Goal: Task Accomplishment & Management: Complete application form

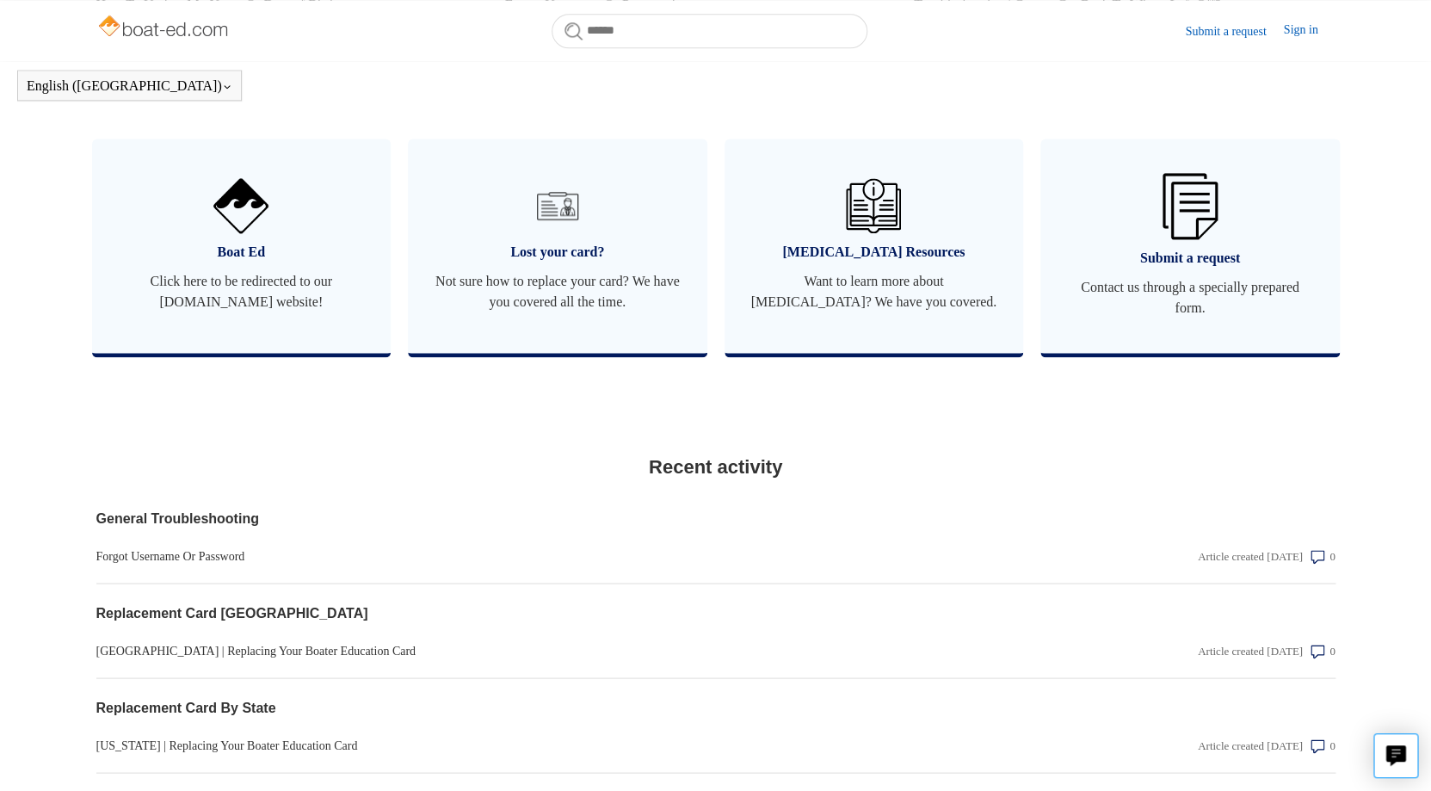
scroll to position [994, 0]
click at [1229, 34] on link "Submit a request" at bounding box center [1234, 31] width 98 height 18
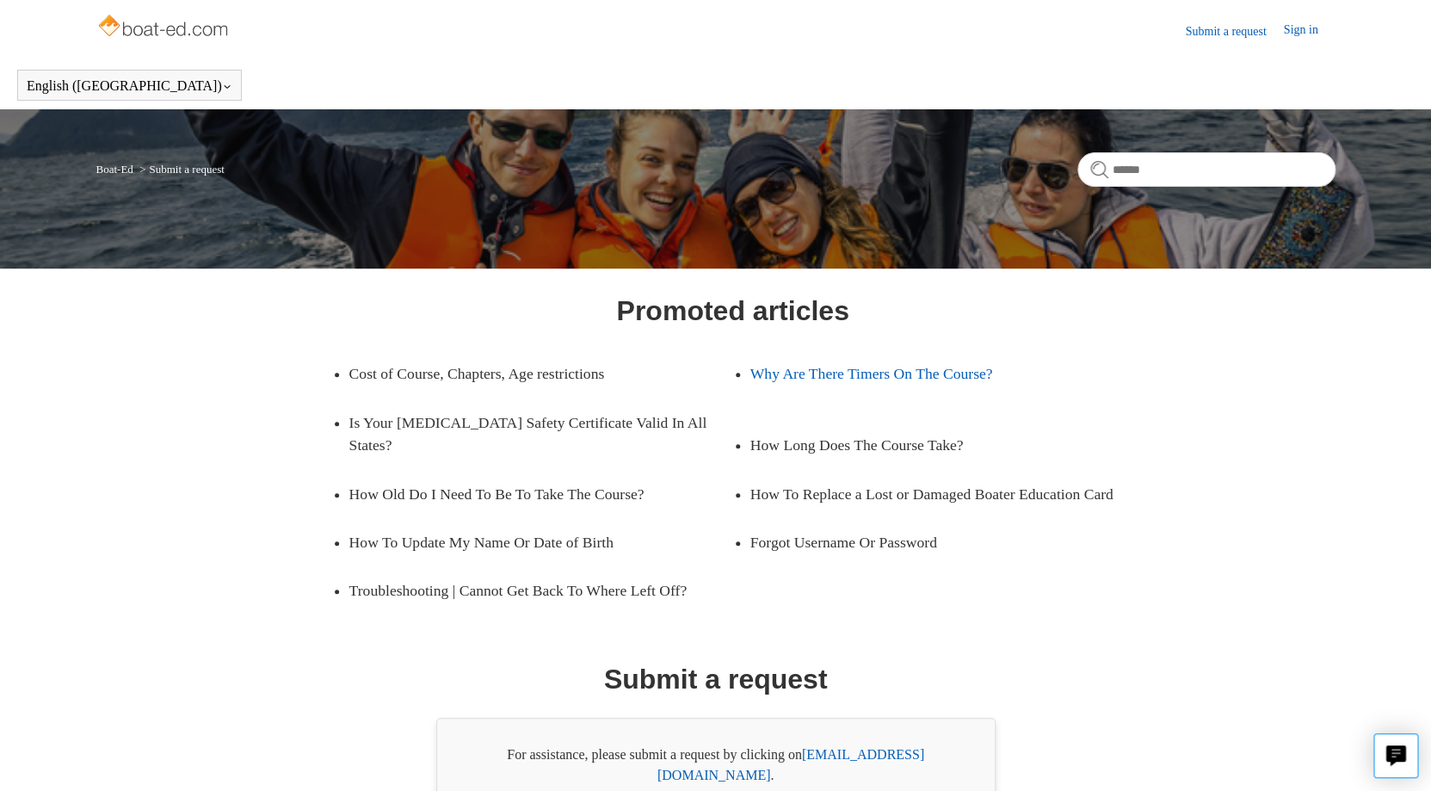
scroll to position [92, 0]
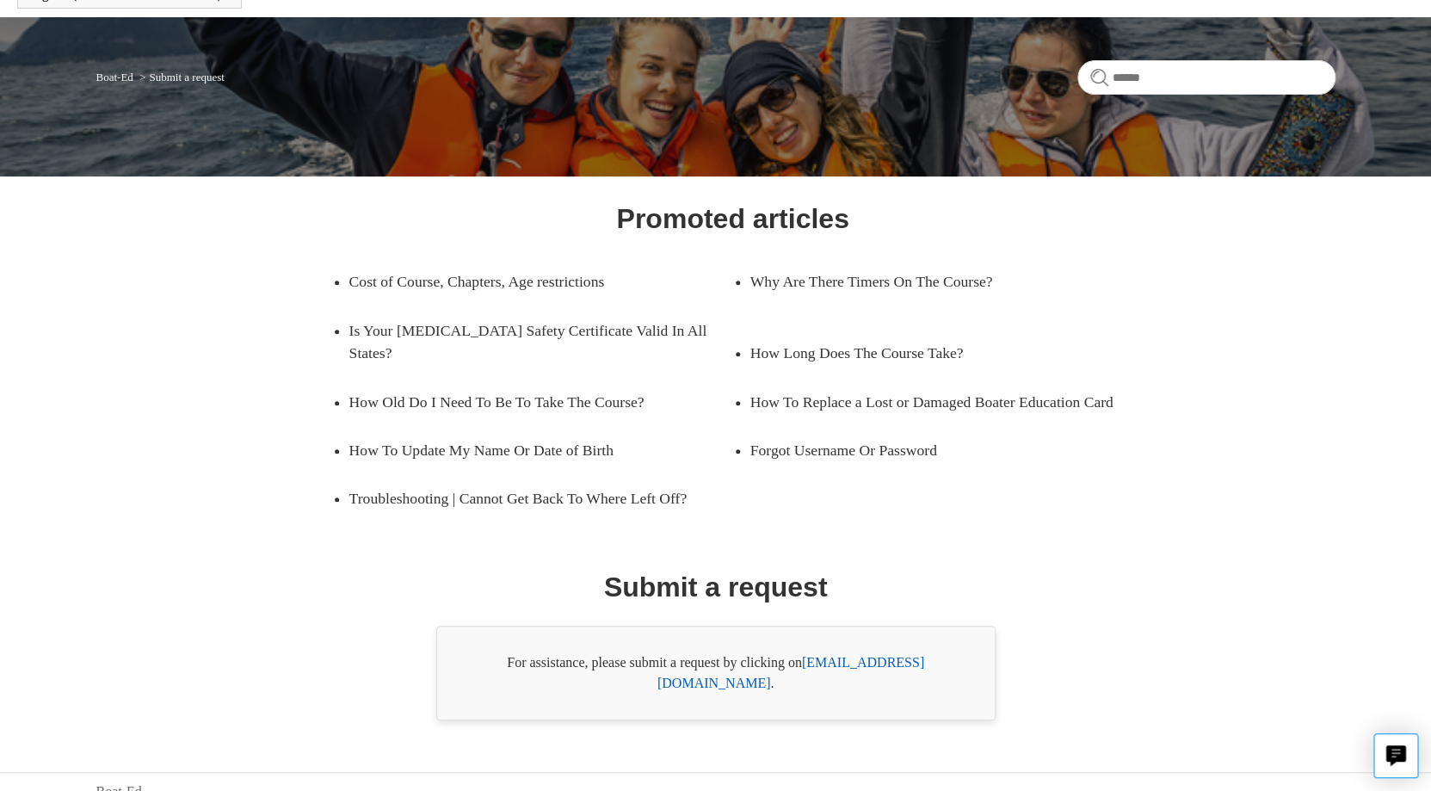
drag, startPoint x: 948, startPoint y: 663, endPoint x: 807, endPoint y: 662, distance: 141.1
click at [807, 662] on div "For assistance, please submit a request by clicking on [EMAIL_ADDRESS][DOMAIN_N…" at bounding box center [715, 673] width 559 height 95
click at [841, 662] on link "[EMAIL_ADDRESS][DOMAIN_NAME]" at bounding box center [790, 672] width 267 height 35
click at [847, 658] on link "[EMAIL_ADDRESS][DOMAIN_NAME]" at bounding box center [790, 672] width 267 height 35
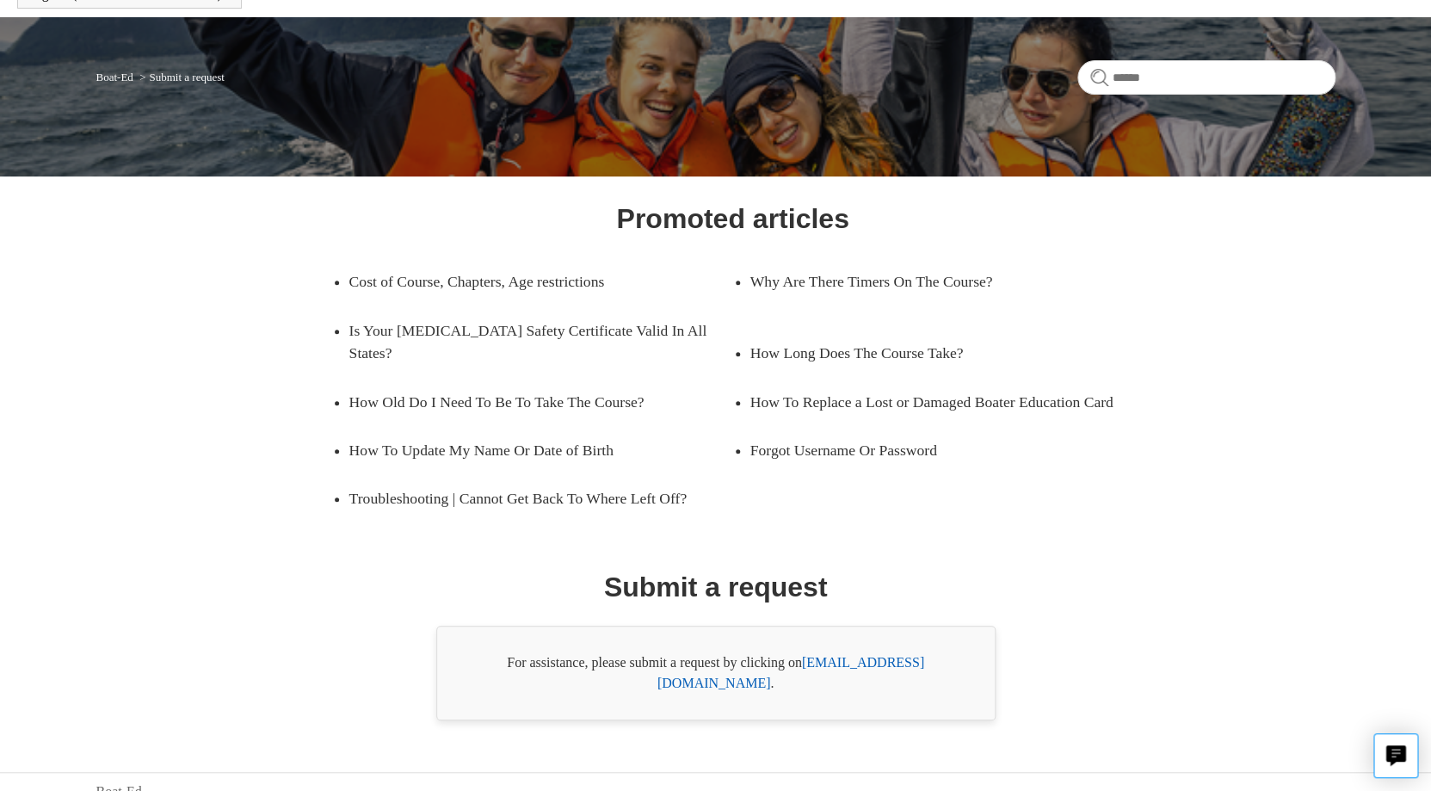
click at [878, 663] on link "[EMAIL_ADDRESS][DOMAIN_NAME]" at bounding box center [790, 672] width 267 height 35
